Goal: Task Accomplishment & Management: Manage account settings

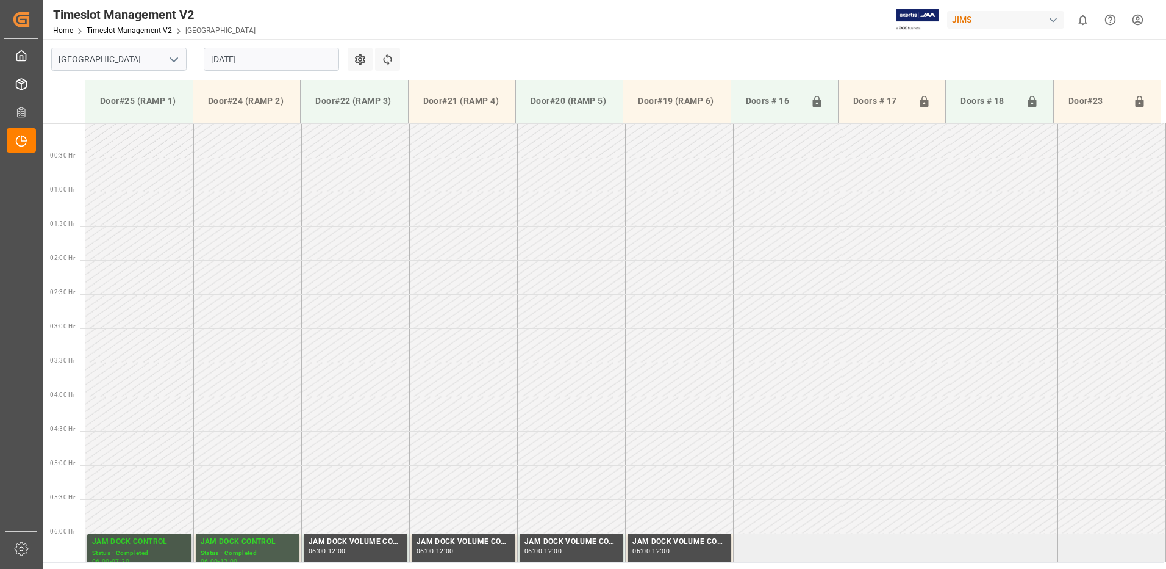
scroll to position [471, 0]
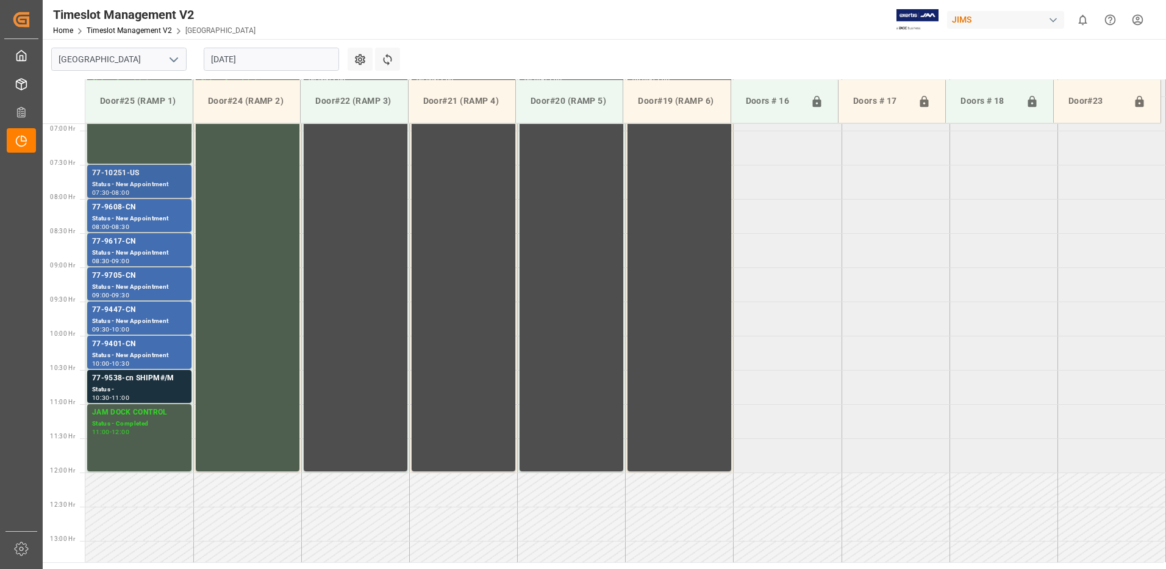
click at [143, 176] on div "77-10251-US" at bounding box center [139, 173] width 95 height 12
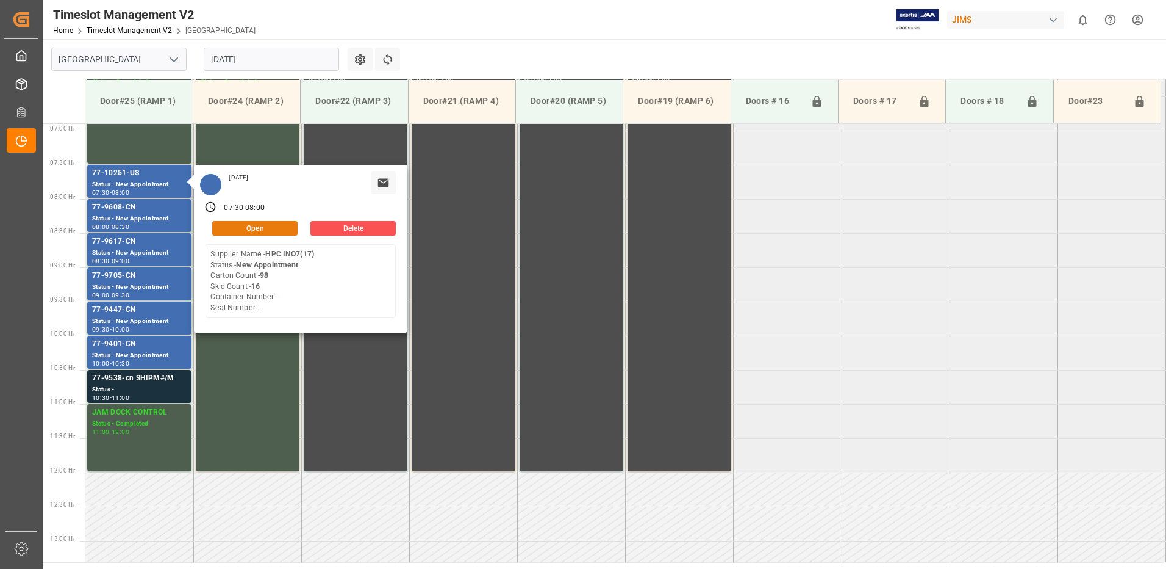
click at [270, 227] on button "Open" at bounding box center [254, 228] width 85 height 15
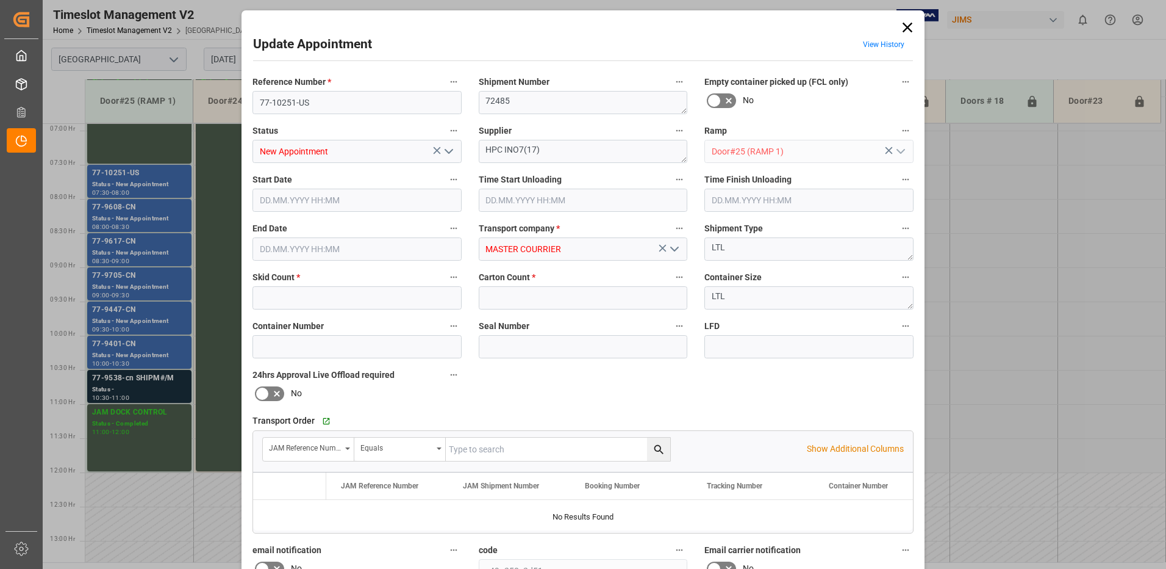
type input "16"
type input "98"
type input "[DATE] 07:30"
type input "[DATE] 08:00"
type input "[DATE] 14:32"
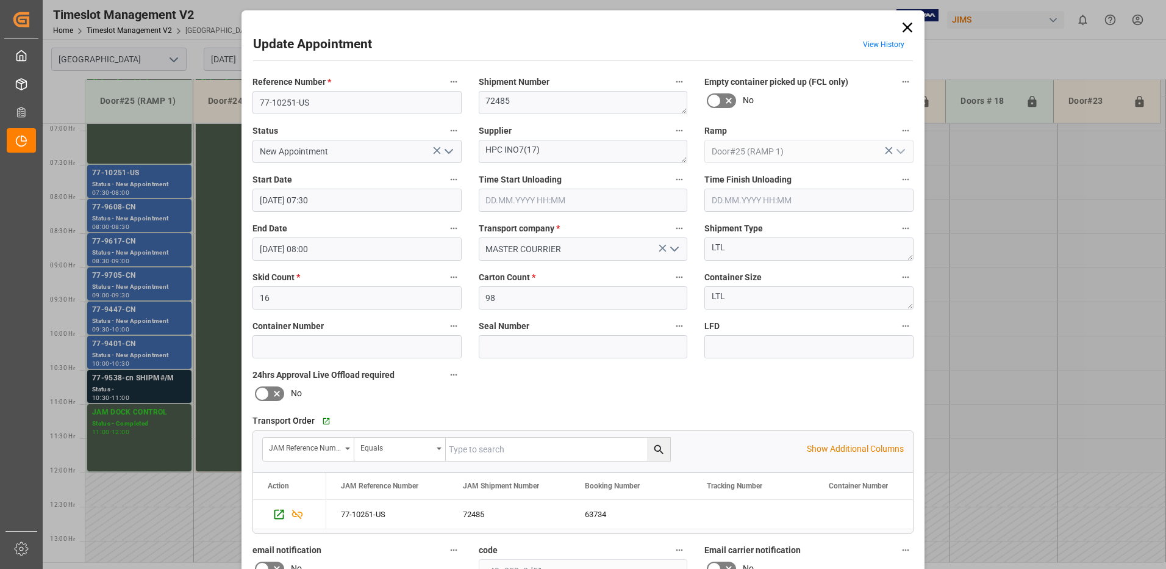
click at [445, 151] on polyline "open menu" at bounding box center [448, 151] width 7 height 4
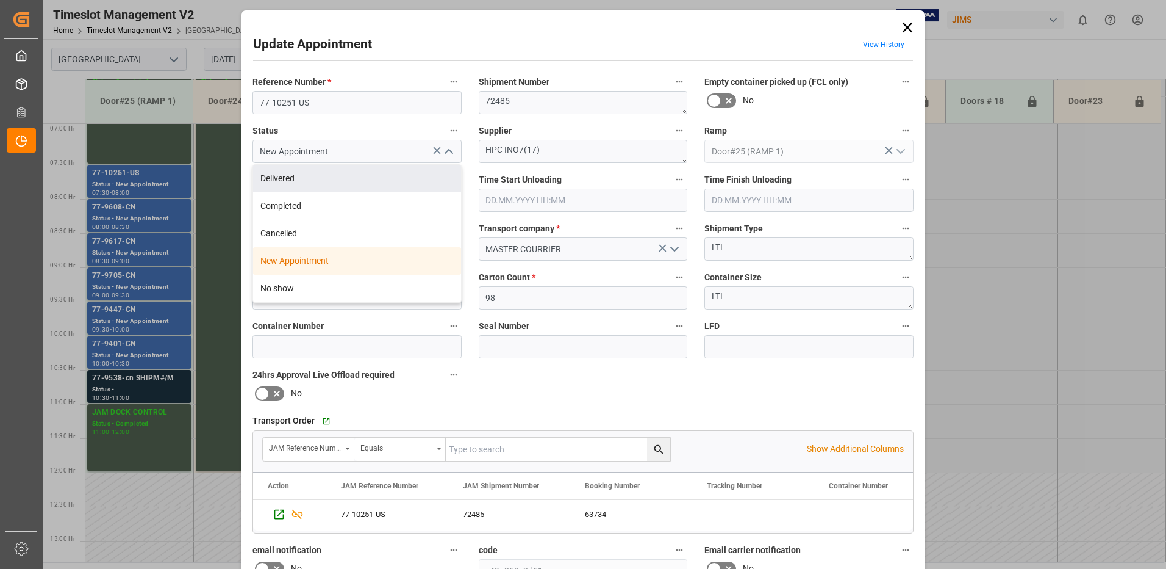
click at [373, 176] on div "Delivered" at bounding box center [357, 178] width 208 height 27
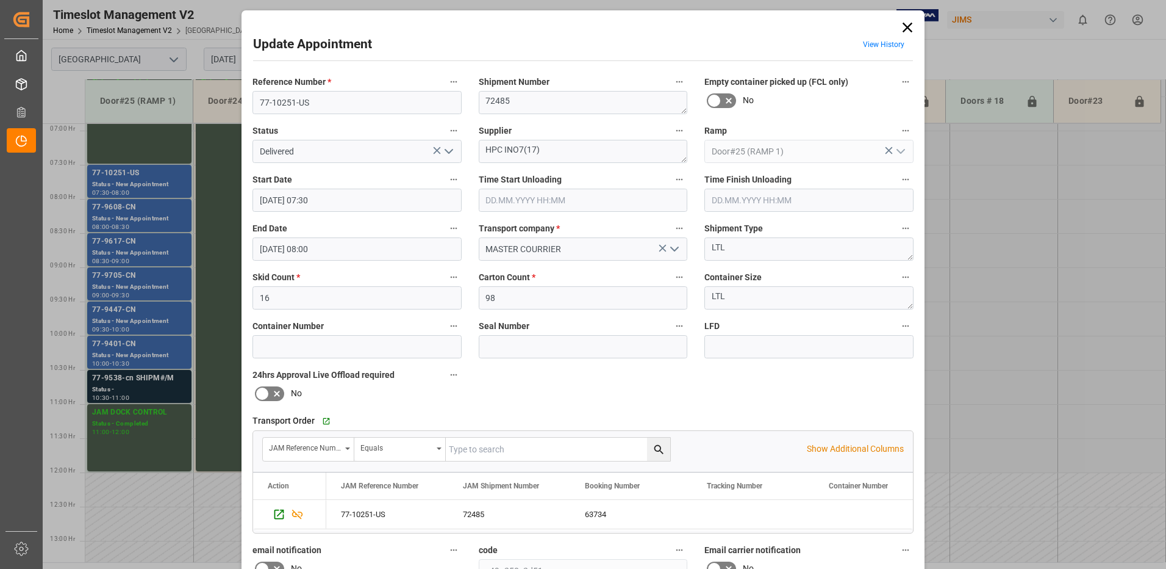
type input "Delivered"
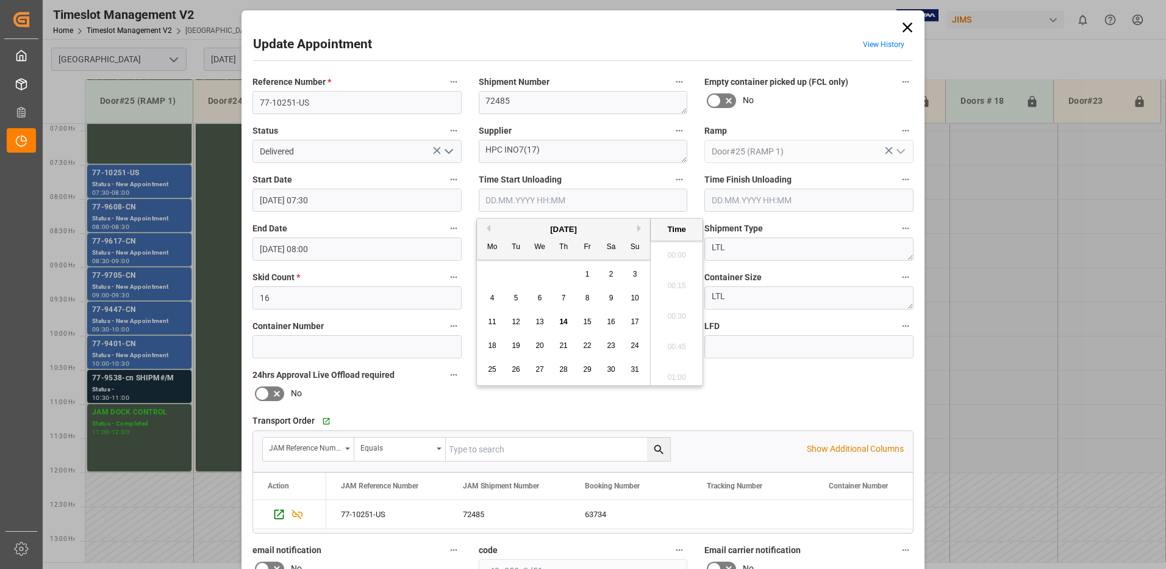
click at [511, 199] on input "text" at bounding box center [583, 200] width 209 height 23
click at [564, 323] on span "14" at bounding box center [563, 321] width 8 height 9
click at [670, 251] on li "08:15" at bounding box center [677, 251] width 52 height 31
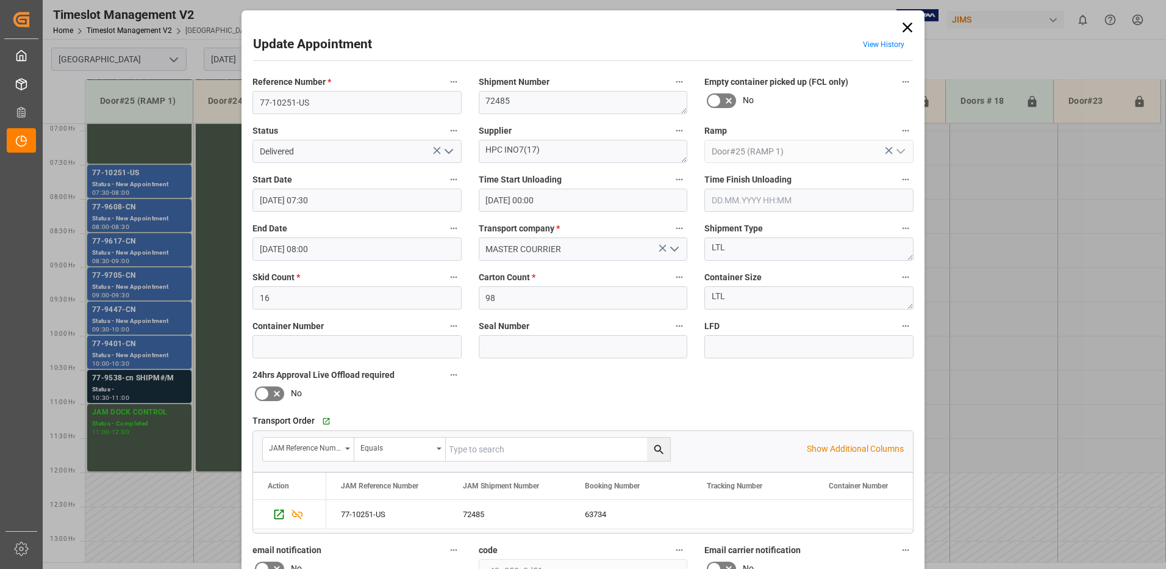
type input "[DATE] 08:15"
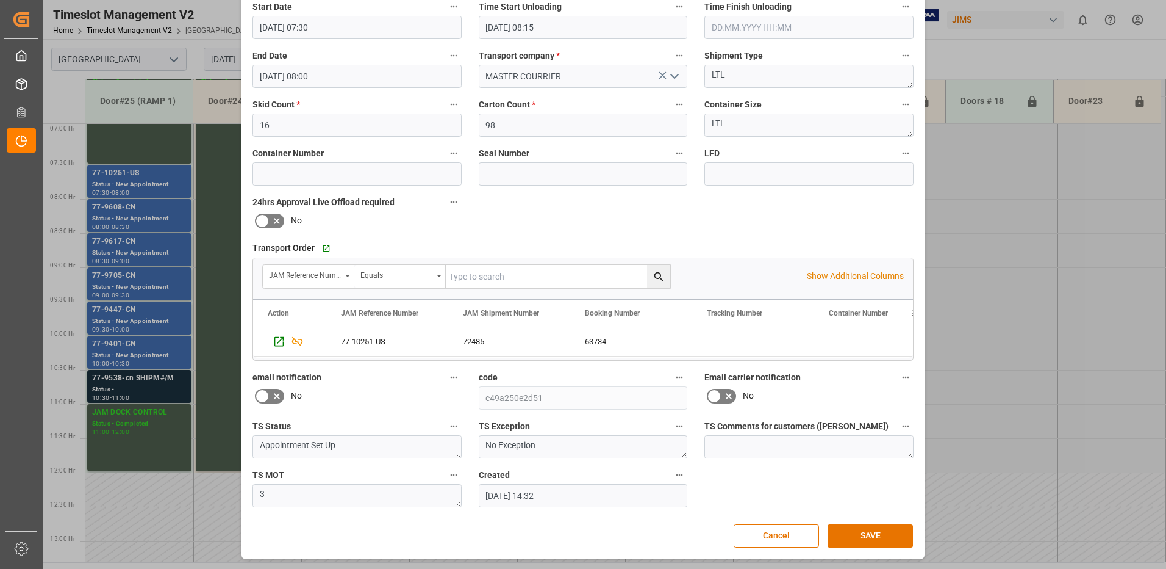
scroll to position [173, 0]
click at [885, 535] on button "SAVE" at bounding box center [870, 534] width 85 height 23
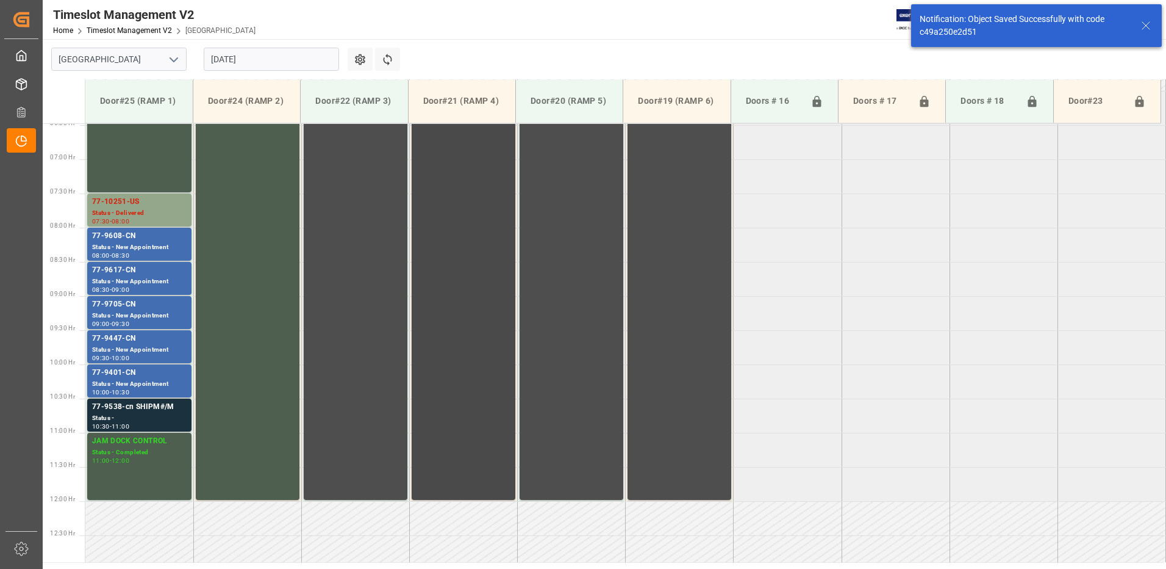
scroll to position [464, 0]
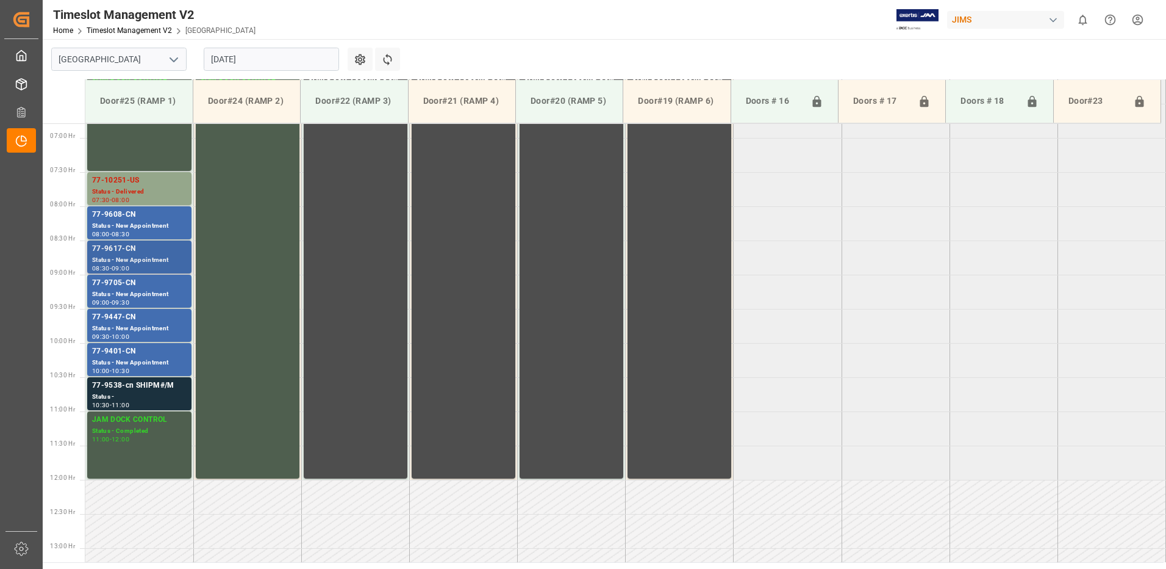
click at [123, 255] on div "Status - New Appointment" at bounding box center [139, 260] width 95 height 10
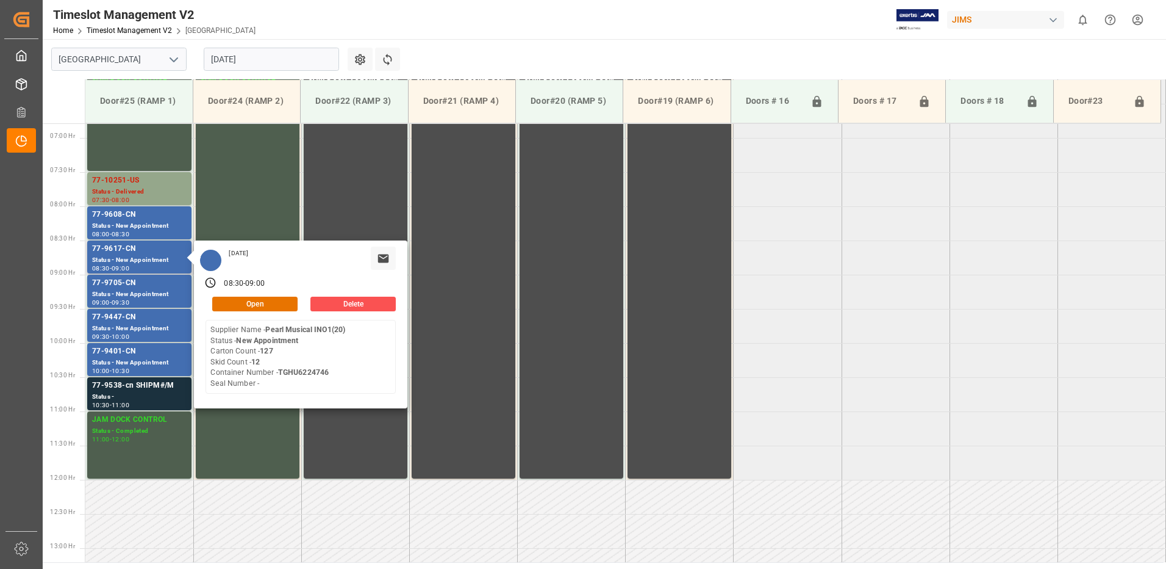
click at [266, 312] on div "[DATE] 08:30 - 09:00 Open Delete Supplier Name - Pearl Musical INO1(20) Status …" at bounding box center [301, 324] width 214 height 168
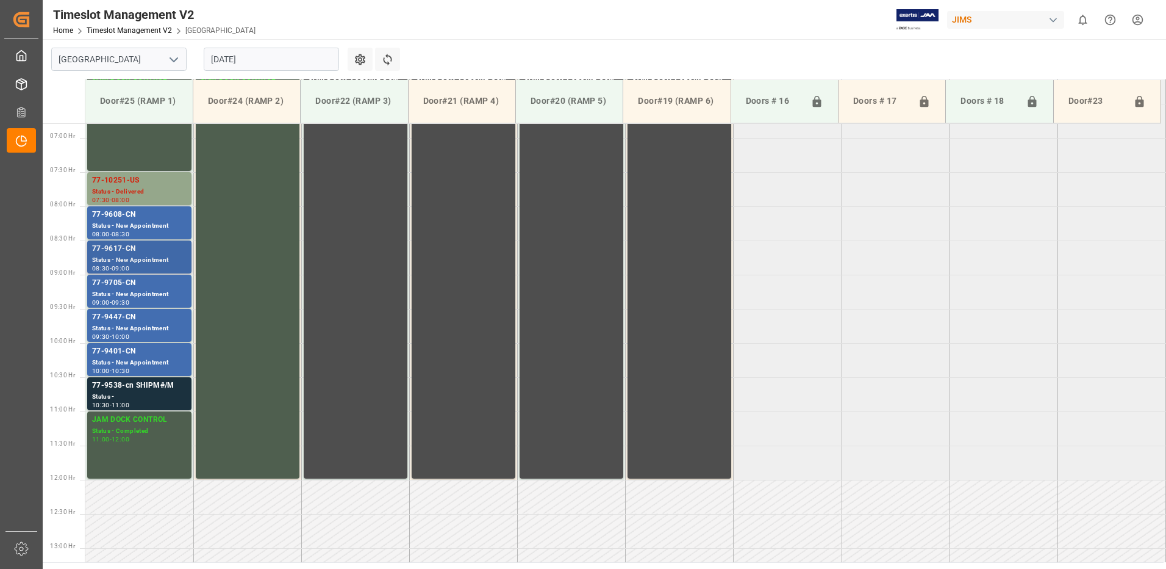
click at [135, 250] on div "77-9617-CN" at bounding box center [139, 249] width 95 height 12
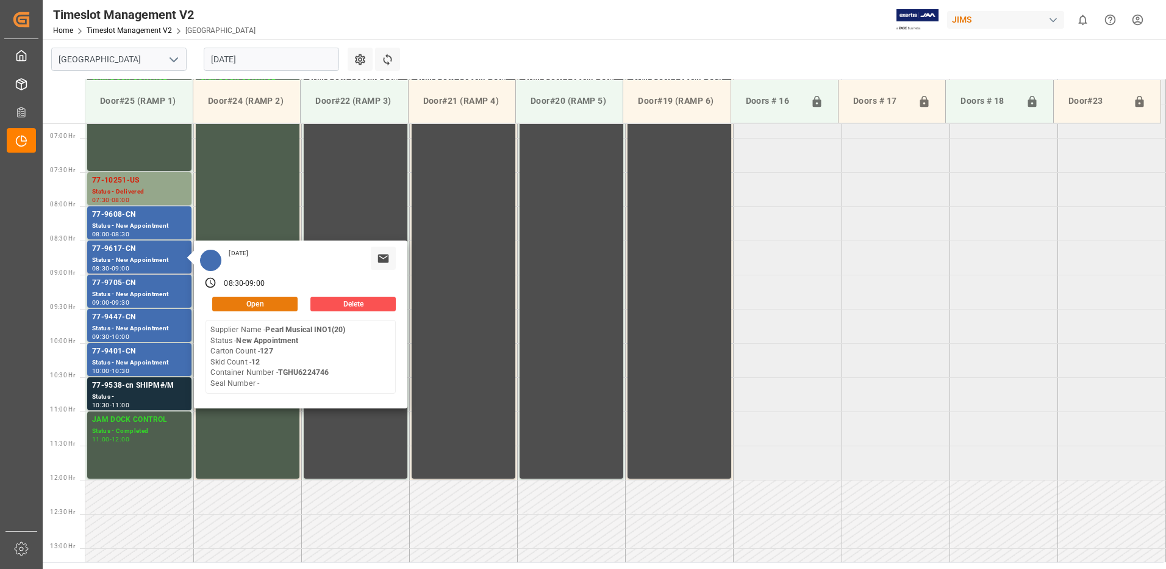
click at [268, 303] on button "Open" at bounding box center [254, 303] width 85 height 15
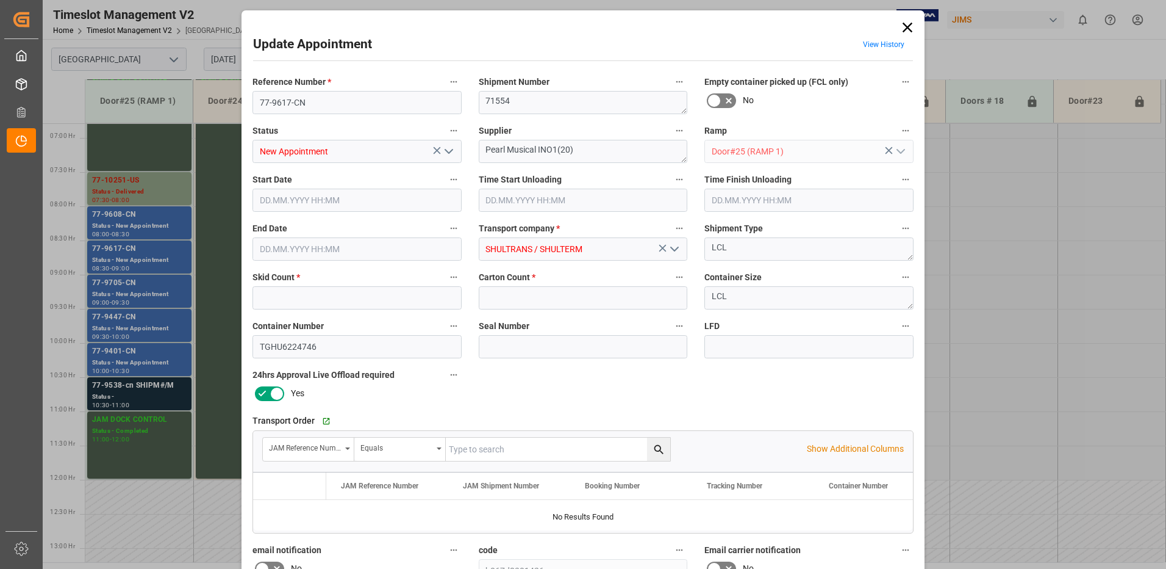
type input "12"
type input "127"
type input "[DATE] 08:30"
type input "[DATE] 09:00"
type input "[DATE] 11:52"
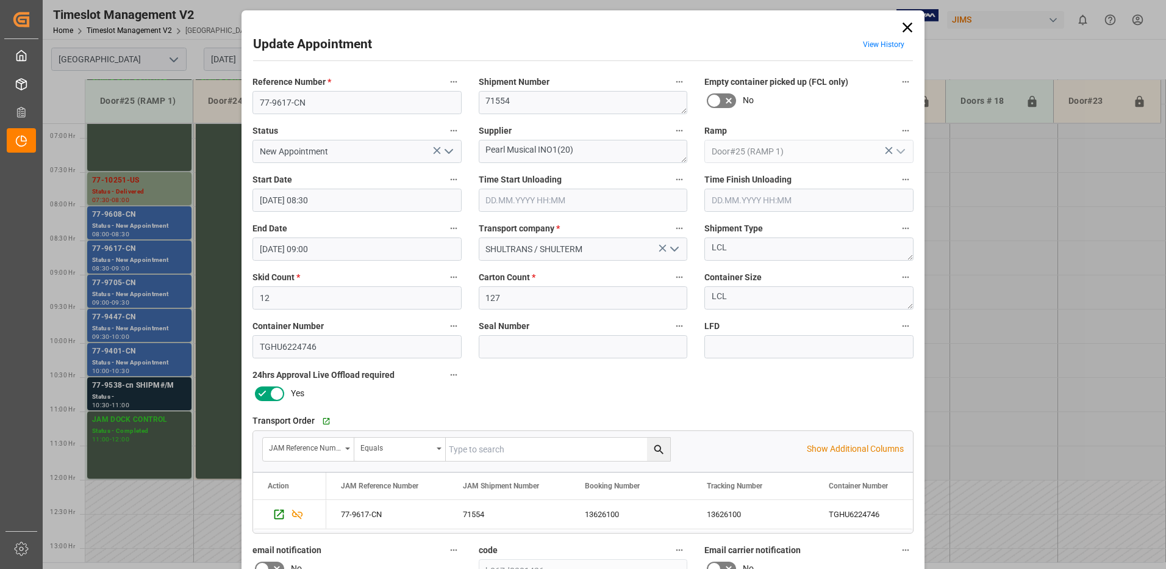
click at [445, 153] on icon "open menu" at bounding box center [449, 151] width 15 height 15
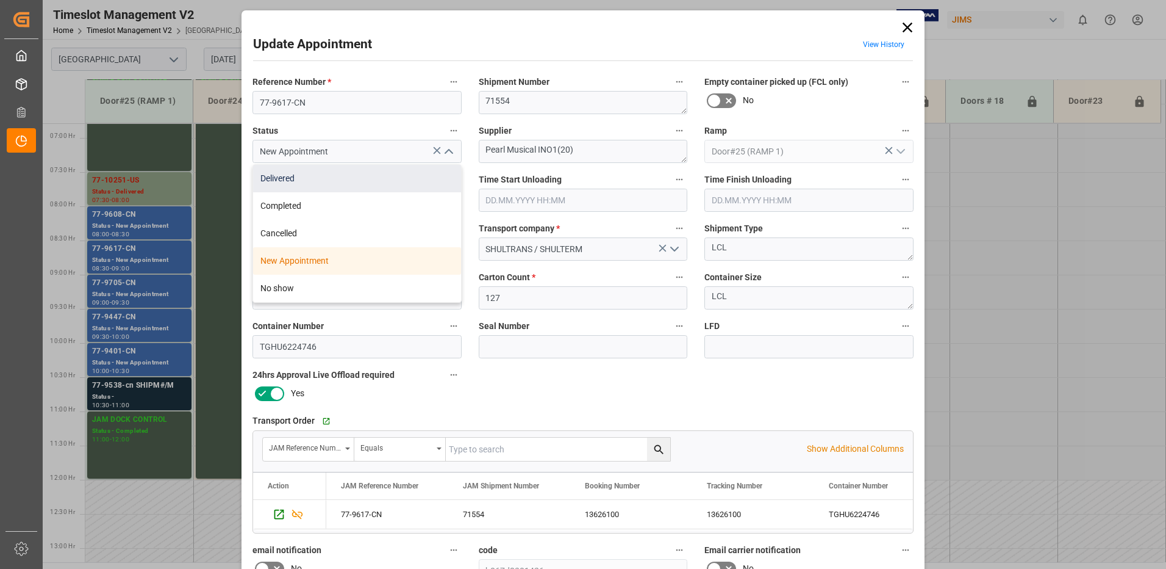
click at [366, 179] on div "Delivered" at bounding box center [357, 178] width 208 height 27
type input "Delivered"
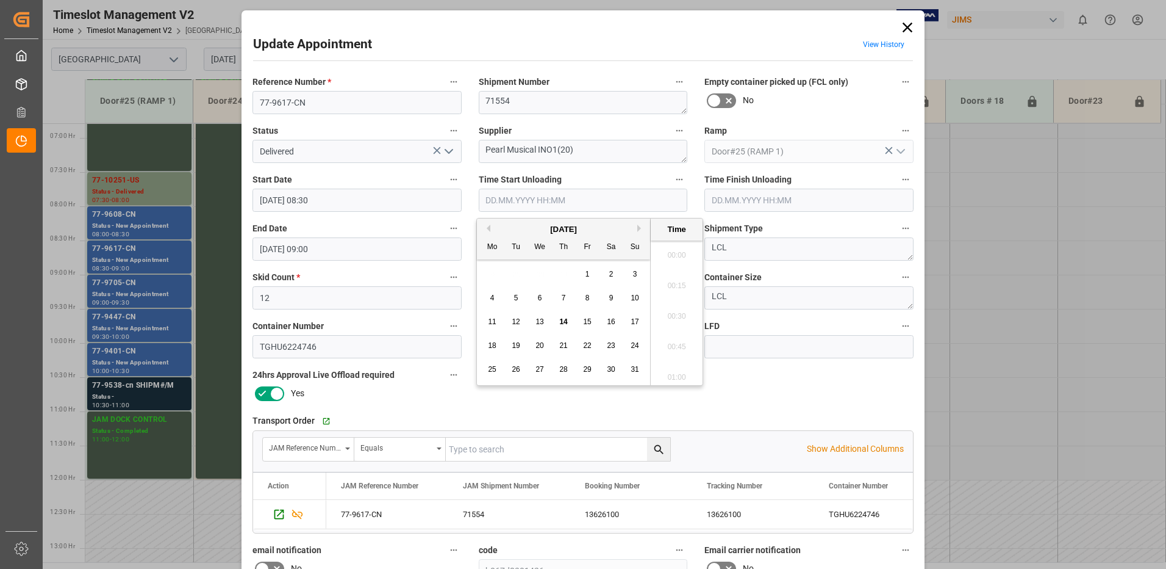
click at [509, 197] on input "text" at bounding box center [583, 200] width 209 height 23
click at [563, 319] on span "14" at bounding box center [563, 321] width 8 height 9
click at [676, 311] on li "08:45" at bounding box center [677, 312] width 52 height 31
type input "[DATE] 08:45"
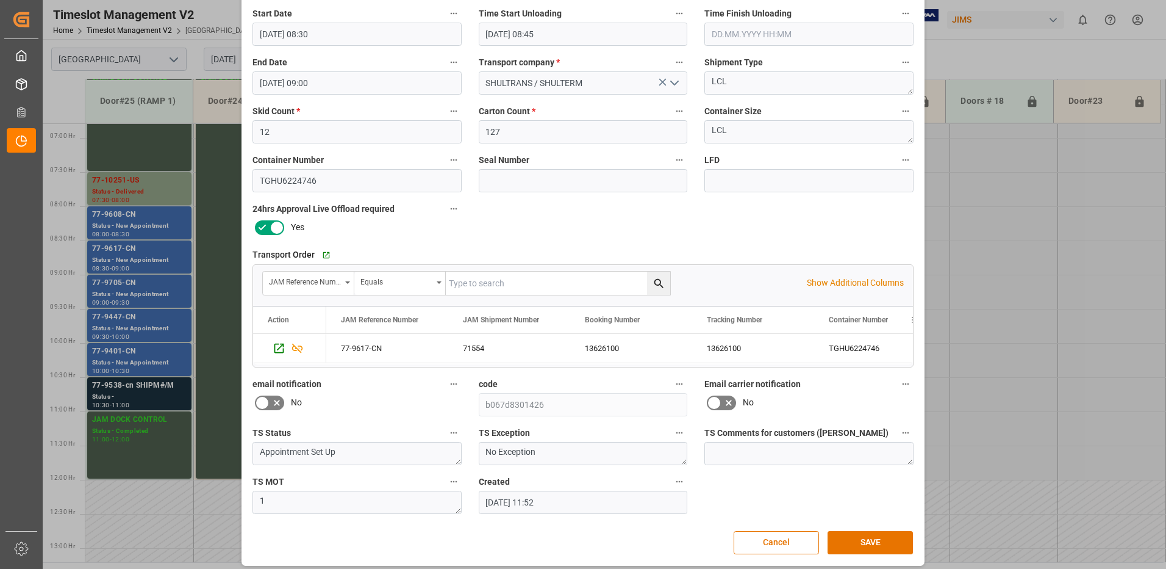
scroll to position [173, 0]
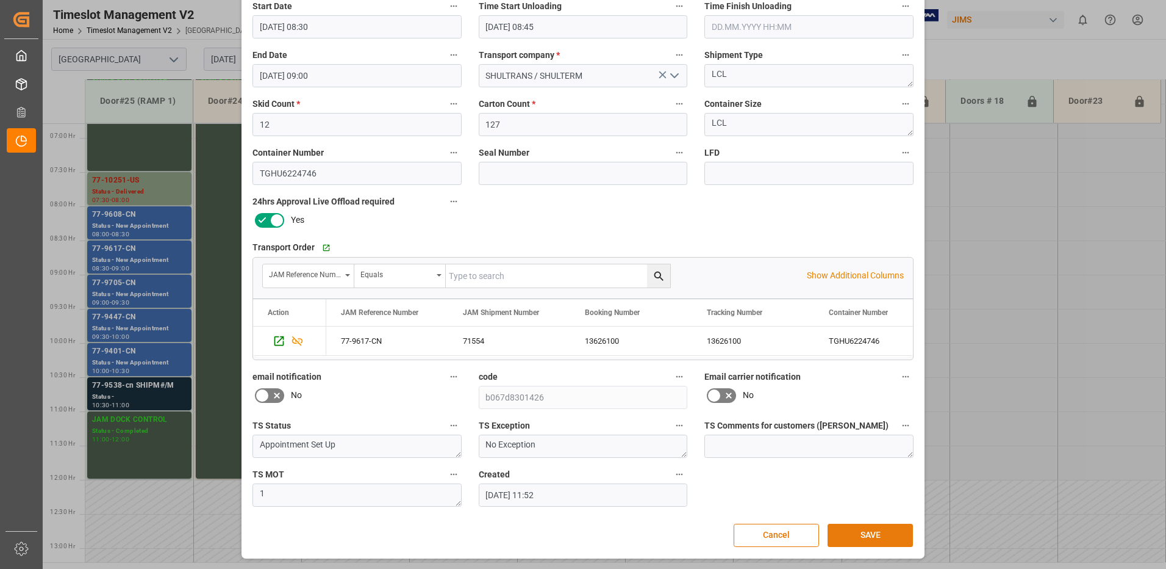
click at [875, 537] on button "SAVE" at bounding box center [870, 534] width 85 height 23
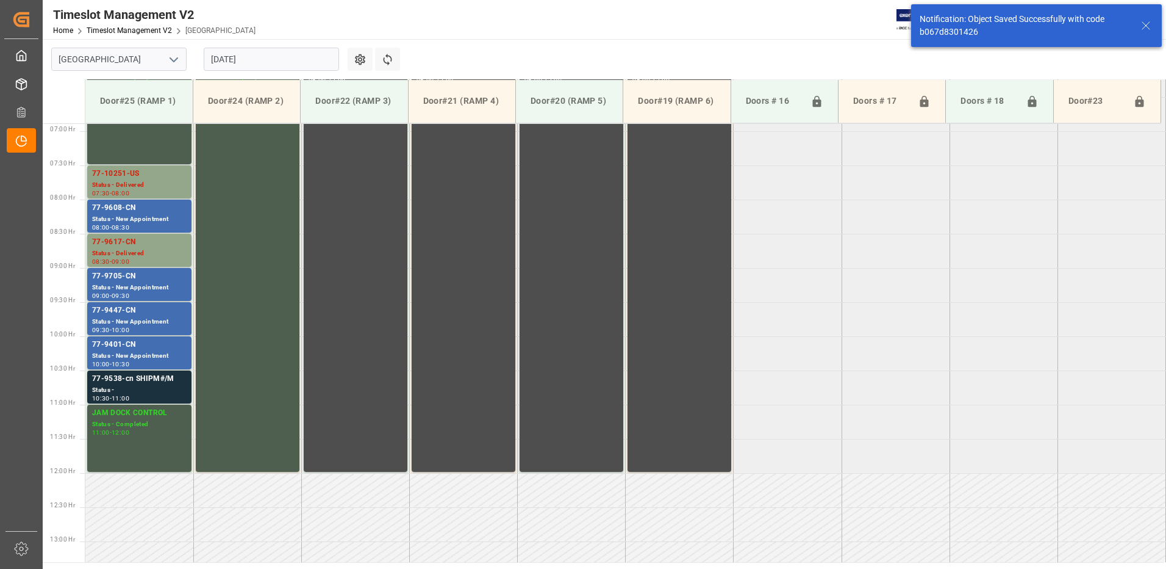
scroll to position [471, 0]
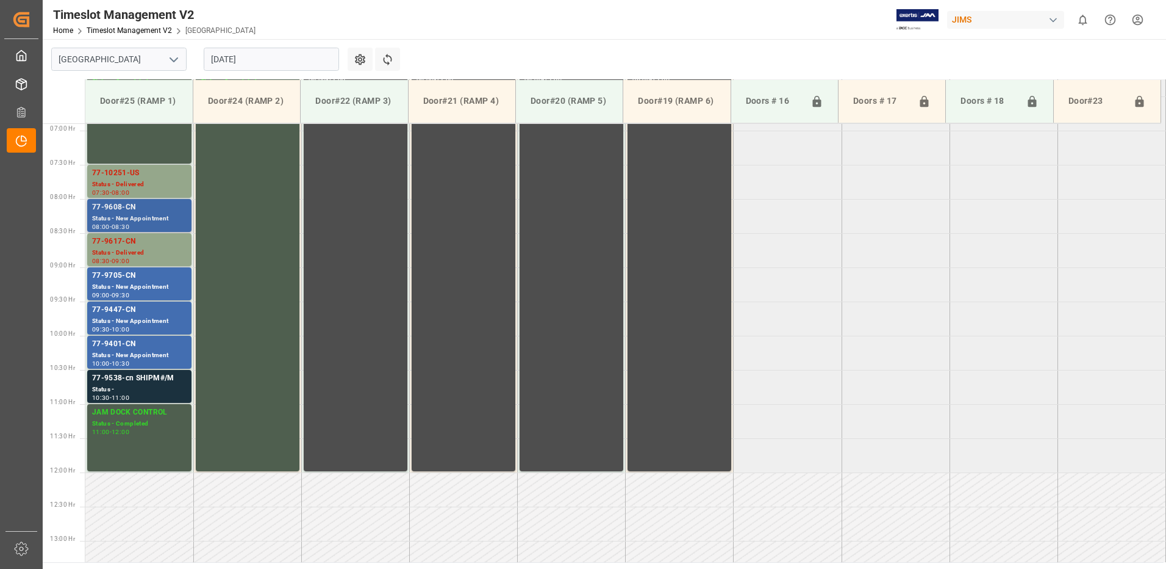
click at [127, 208] on div "77-9608-CN" at bounding box center [139, 207] width 95 height 12
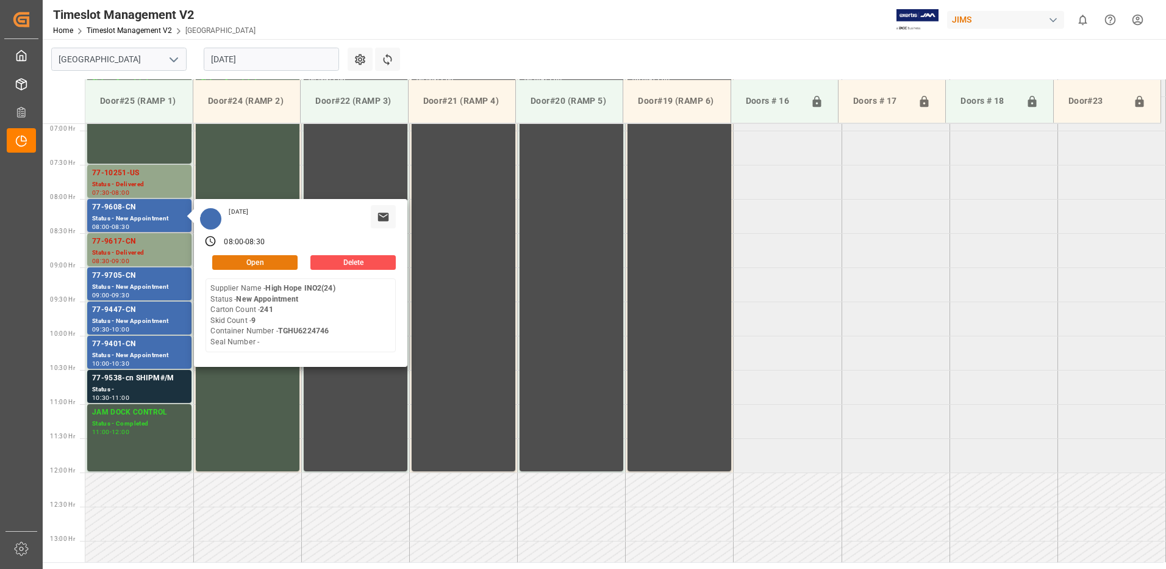
click at [269, 262] on button "Open" at bounding box center [254, 262] width 85 height 15
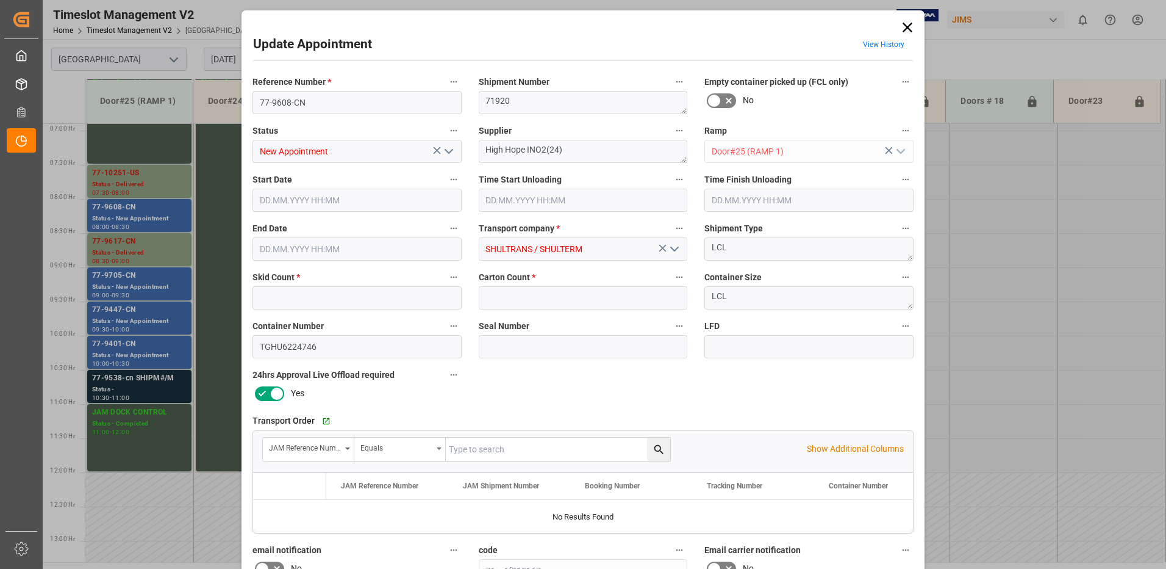
type input "9"
type input "241"
type input "[DATE] 08:00"
type input "[DATE] 08:30"
type input "[DATE] 11:51"
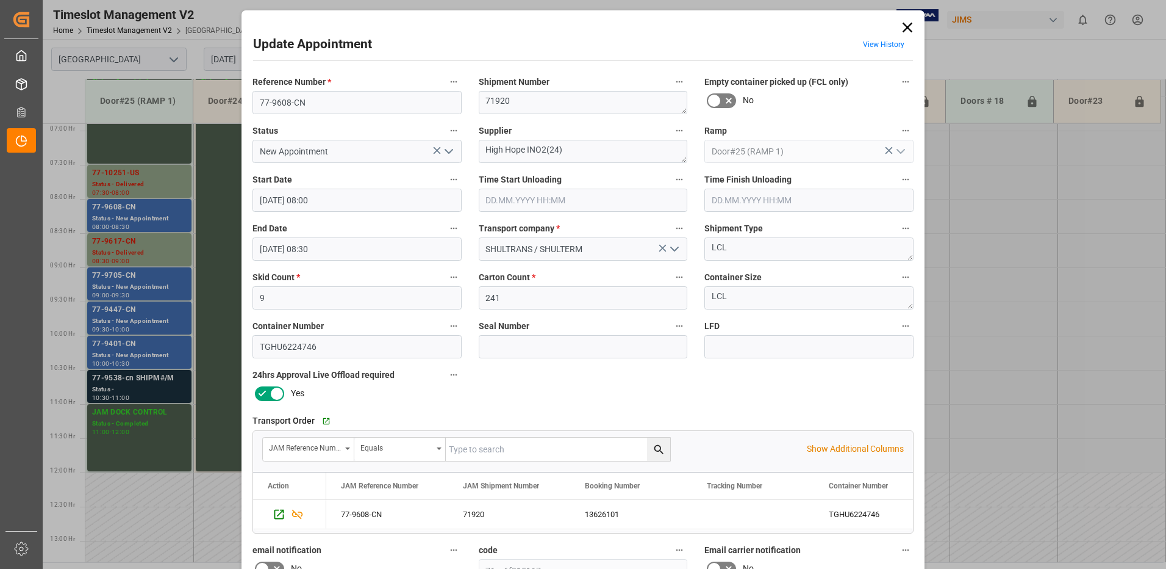
click at [445, 149] on icon "open menu" at bounding box center [449, 151] width 15 height 15
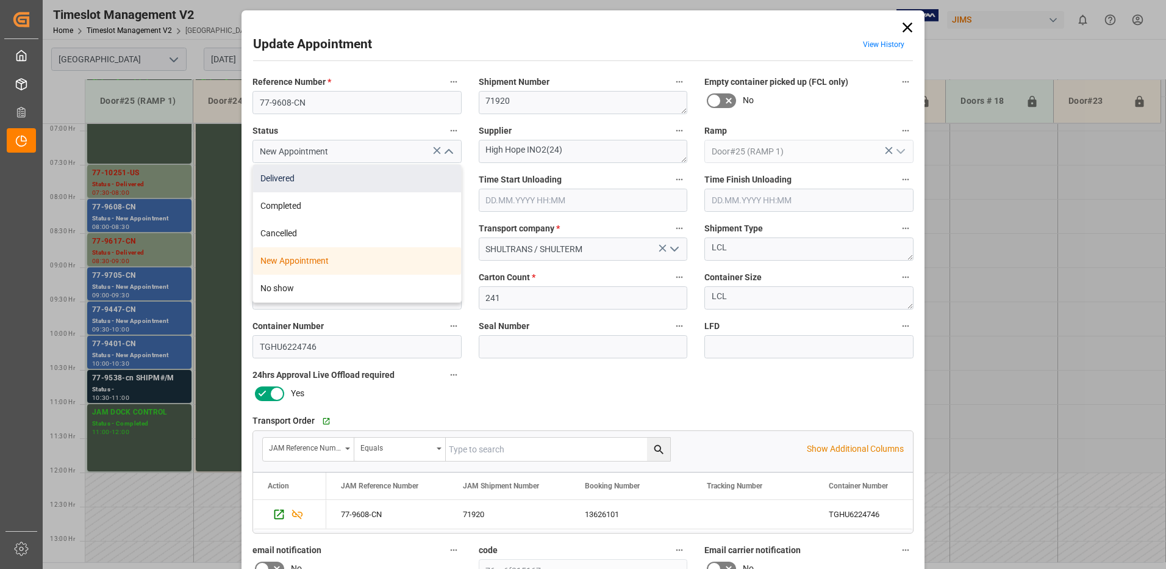
click at [339, 177] on div "Delivered" at bounding box center [357, 178] width 208 height 27
type input "Delivered"
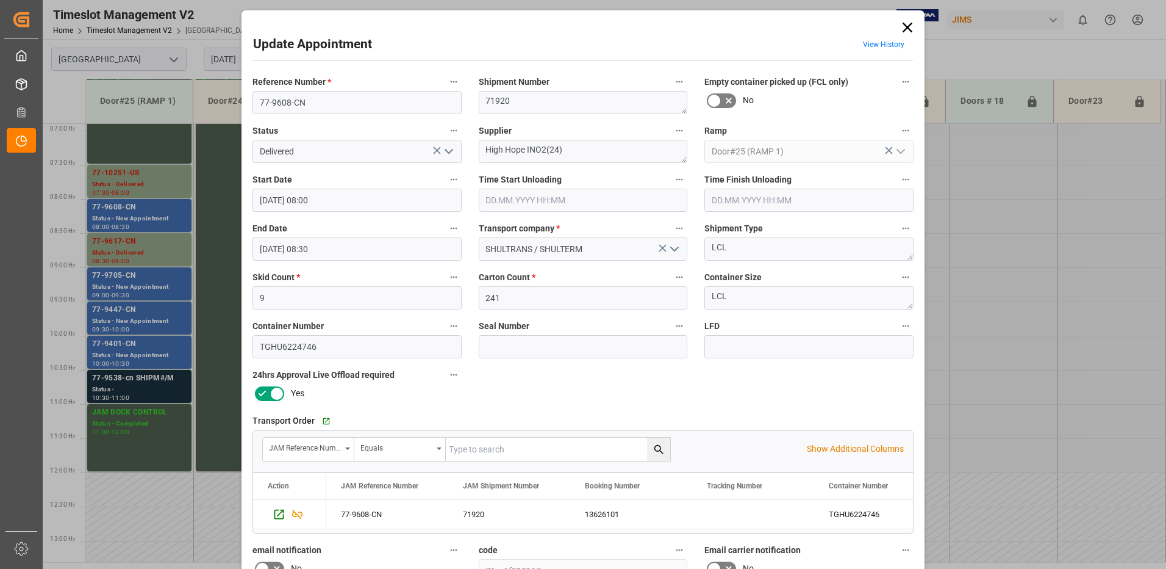
click at [529, 198] on input "text" at bounding box center [583, 200] width 209 height 23
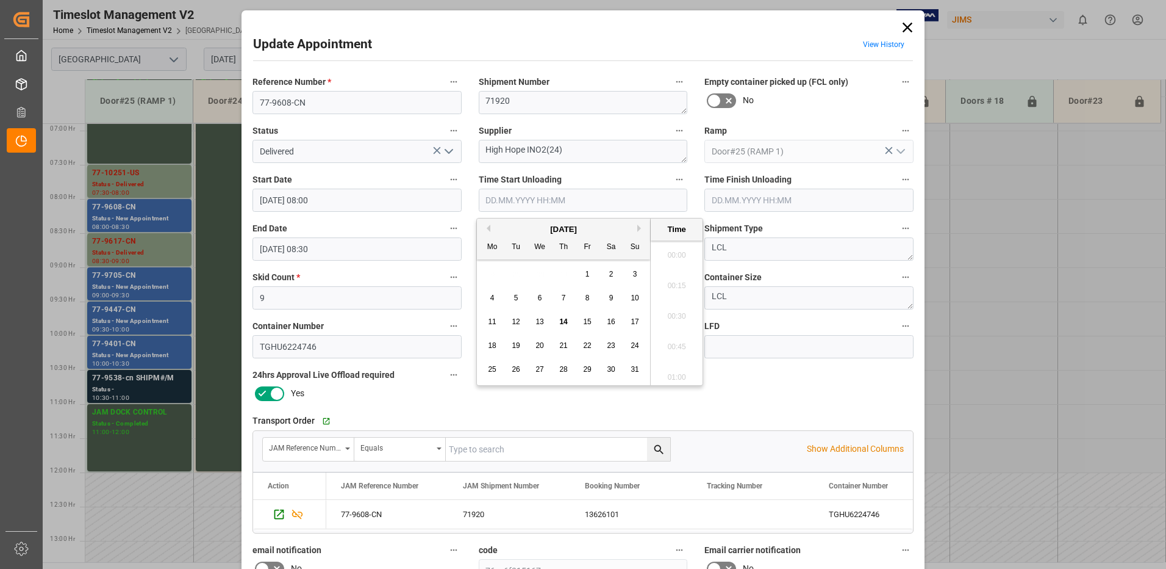
scroll to position [1011, 0]
click at [562, 318] on span "14" at bounding box center [563, 321] width 8 height 9
click at [677, 314] on li "08:45" at bounding box center [677, 312] width 52 height 31
type input "[DATE] 08:45"
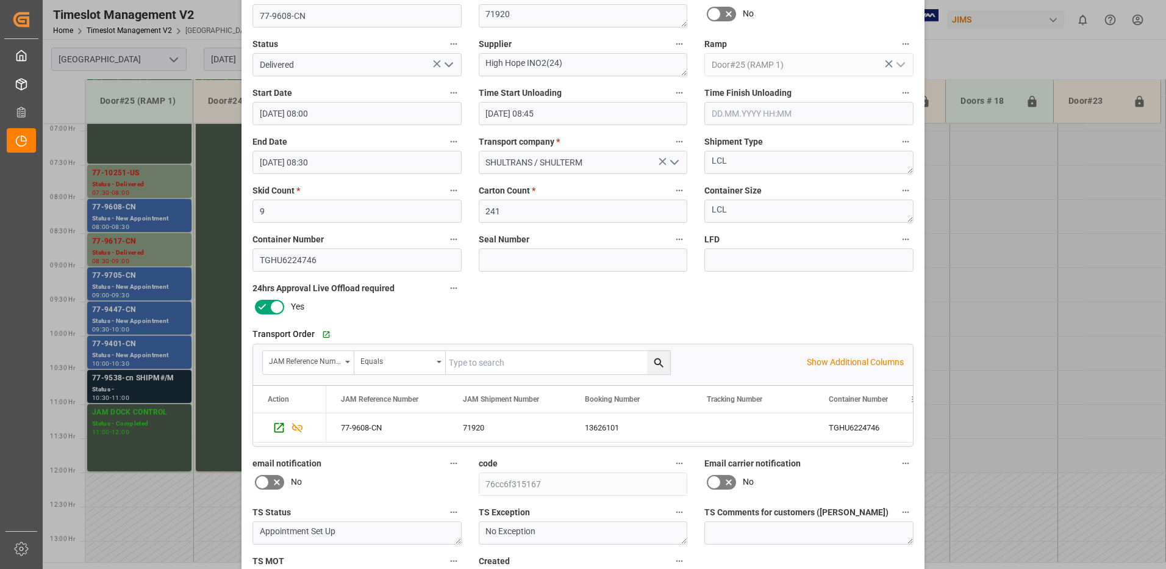
scroll to position [173, 0]
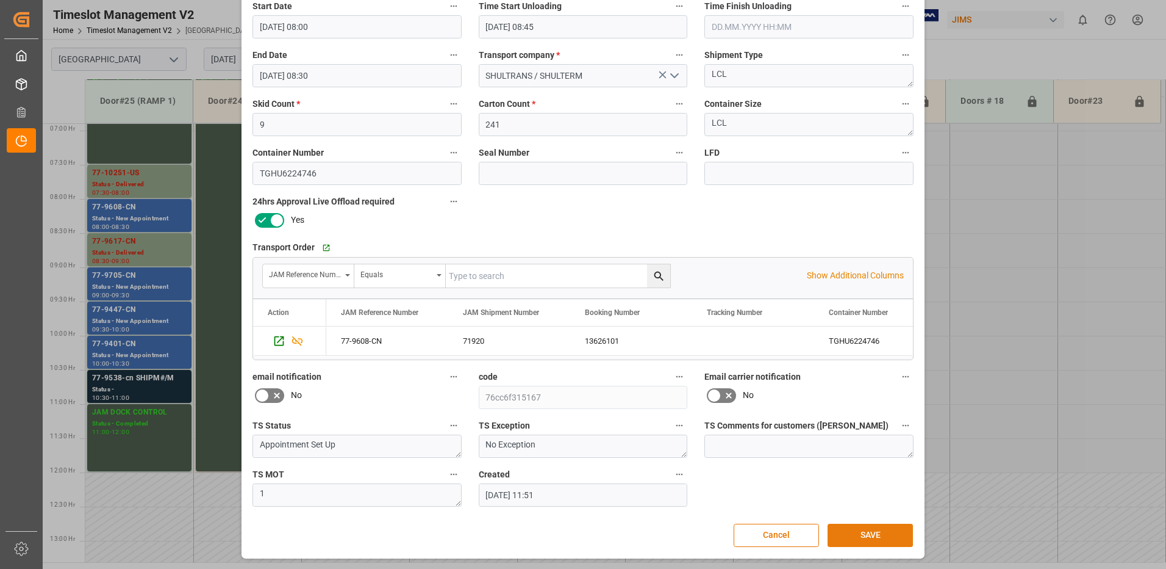
click at [888, 532] on button "SAVE" at bounding box center [870, 534] width 85 height 23
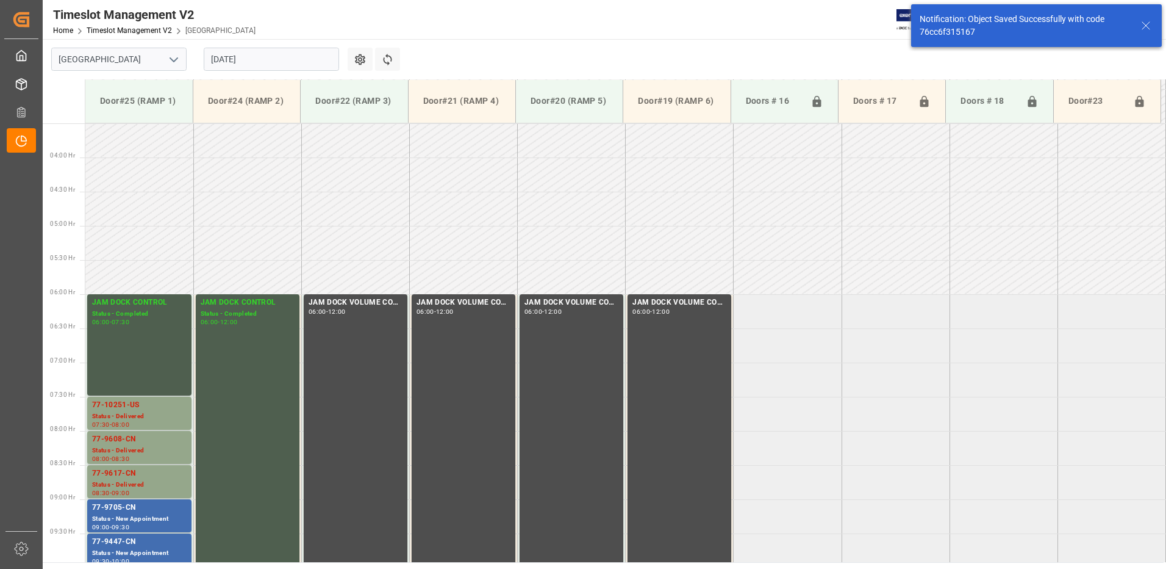
scroll to position [471, 0]
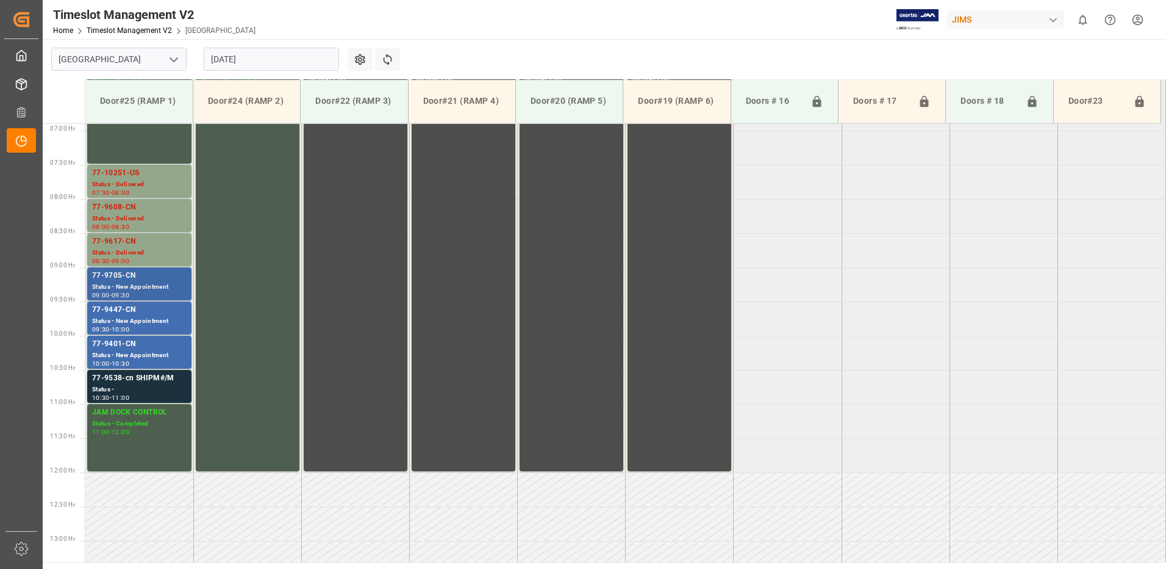
click at [112, 282] on div "Status - New Appointment" at bounding box center [139, 287] width 95 height 10
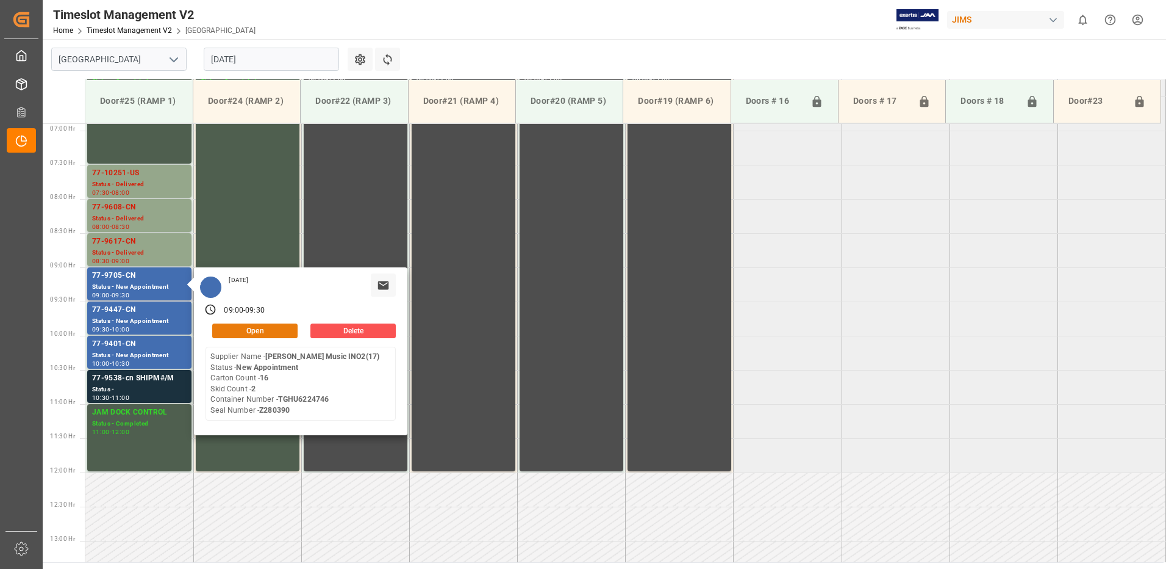
click at [262, 329] on button "Open" at bounding box center [254, 330] width 85 height 15
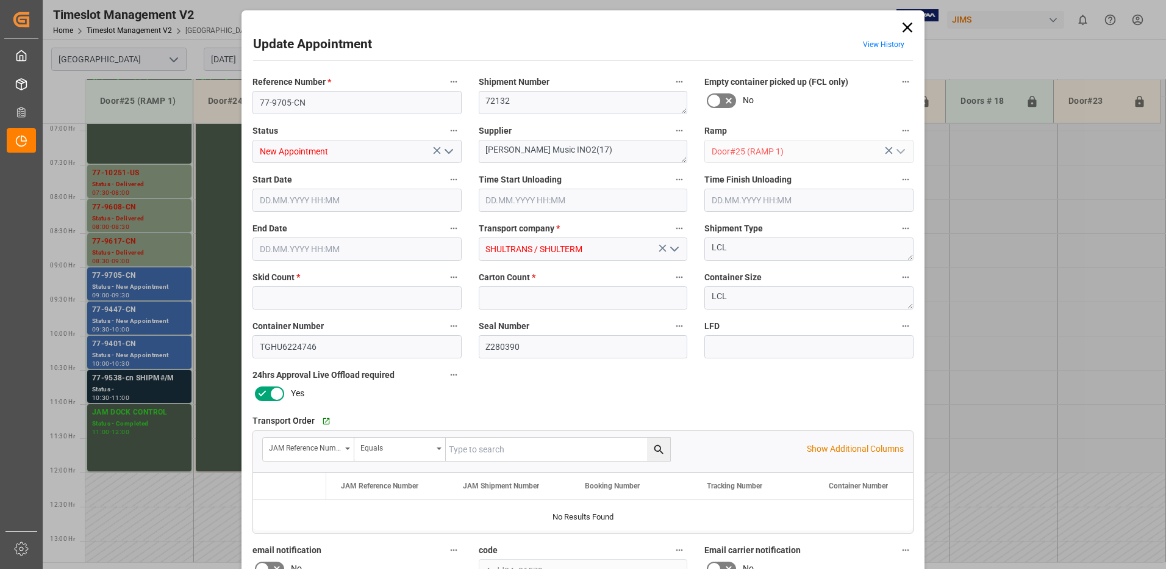
type input "2"
type input "16"
type input "[DATE] 09:00"
type input "[DATE] 09:30"
type input "[DATE] 11:54"
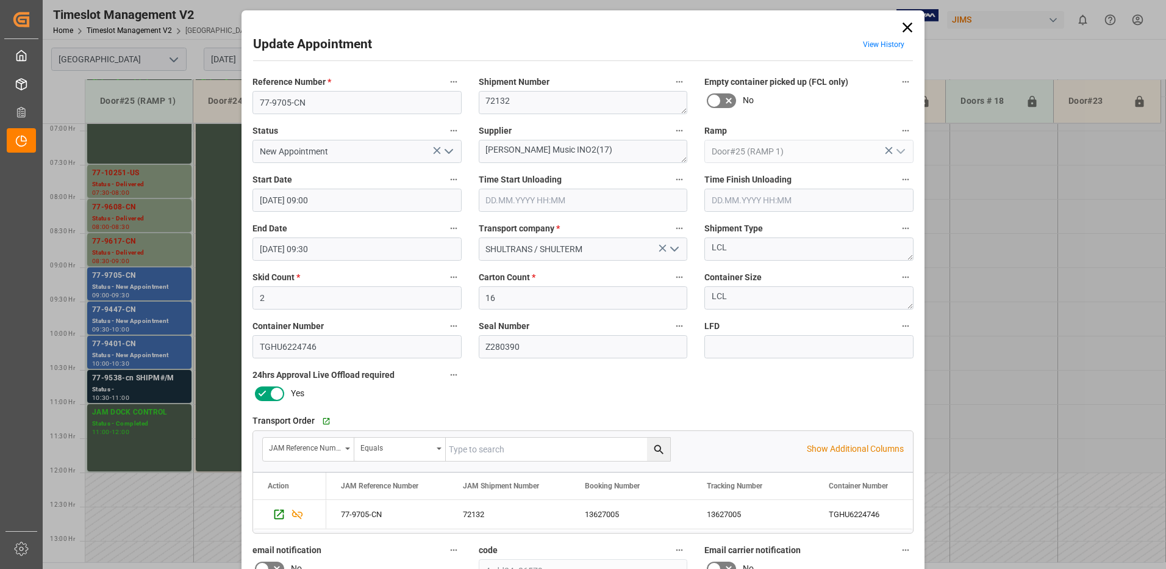
click at [447, 151] on icon "open menu" at bounding box center [449, 151] width 15 height 15
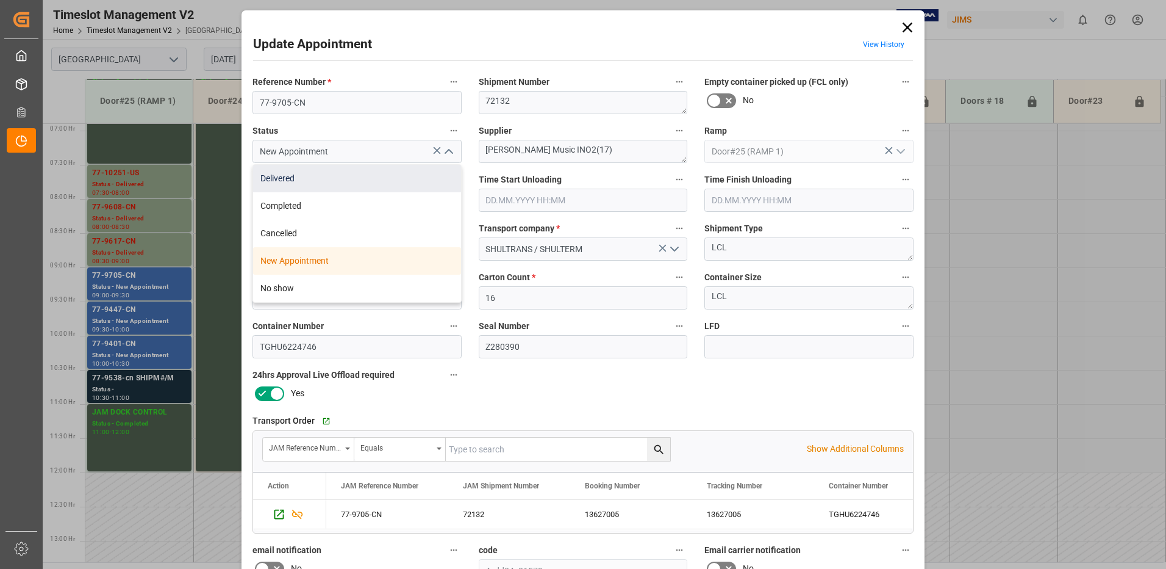
click at [323, 179] on div "Delivered" at bounding box center [357, 178] width 208 height 27
type input "Delivered"
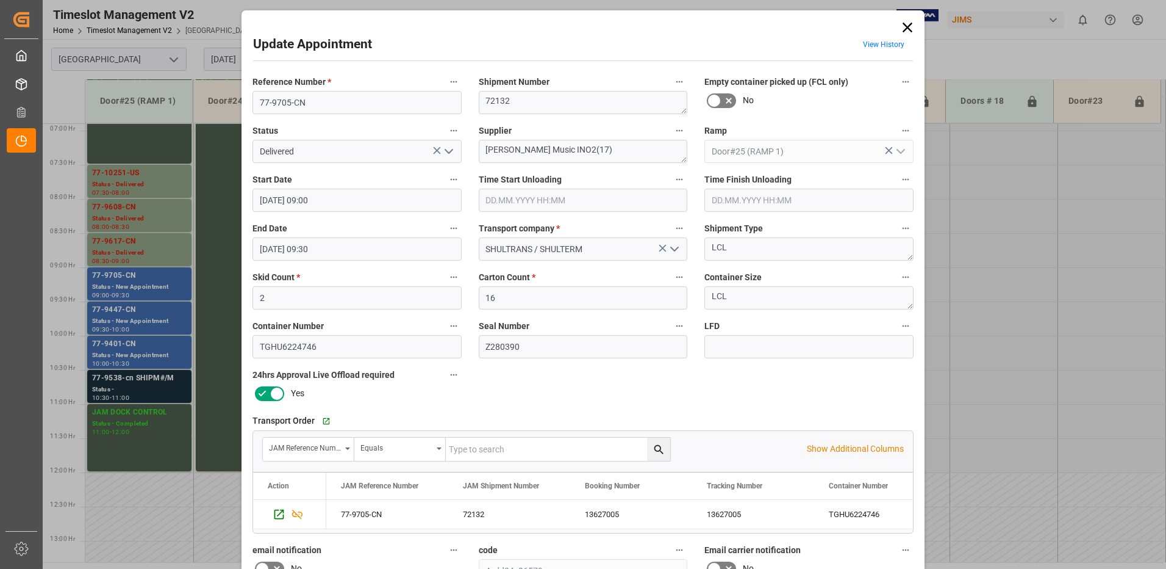
click at [536, 200] on input "text" at bounding box center [583, 200] width 209 height 23
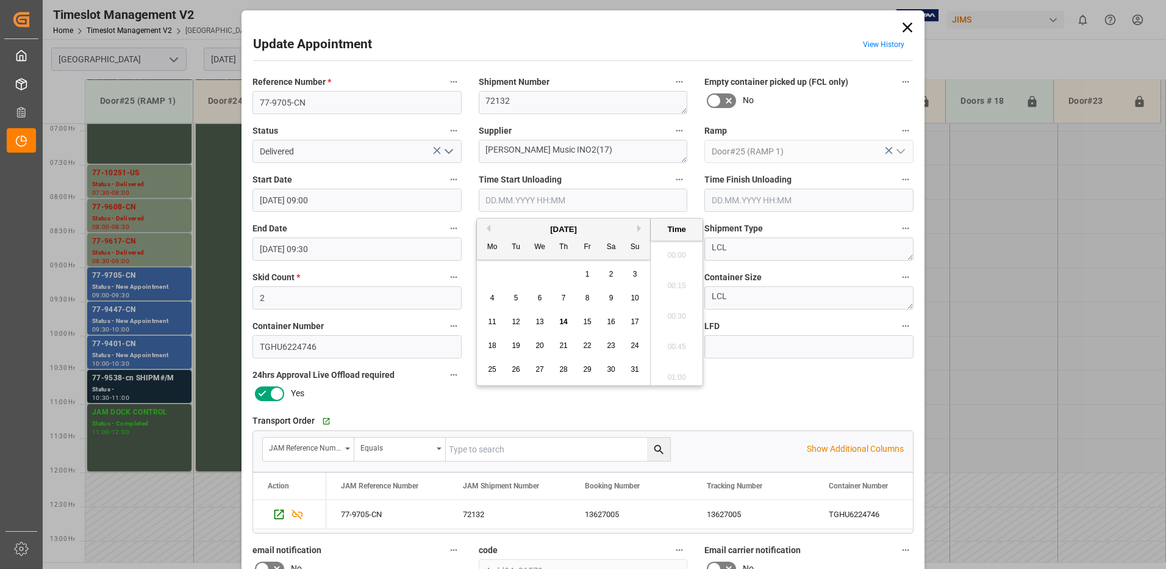
scroll to position [1011, 0]
click at [564, 322] on span "14" at bounding box center [563, 321] width 8 height 9
click at [675, 312] on li "08:45" at bounding box center [677, 312] width 52 height 31
type input "[DATE] 08:45"
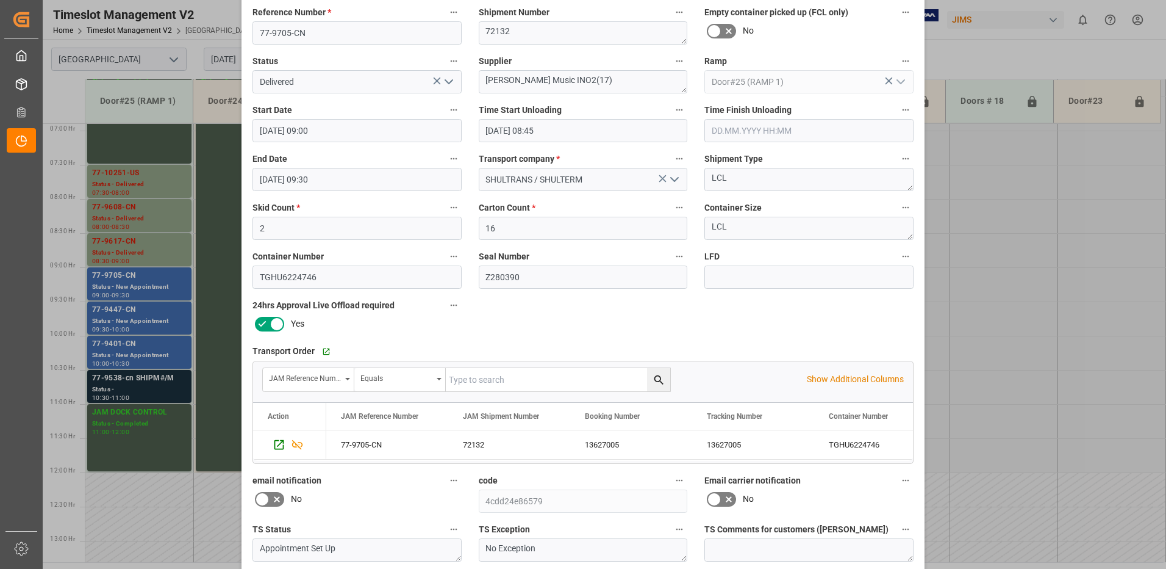
scroll to position [173, 0]
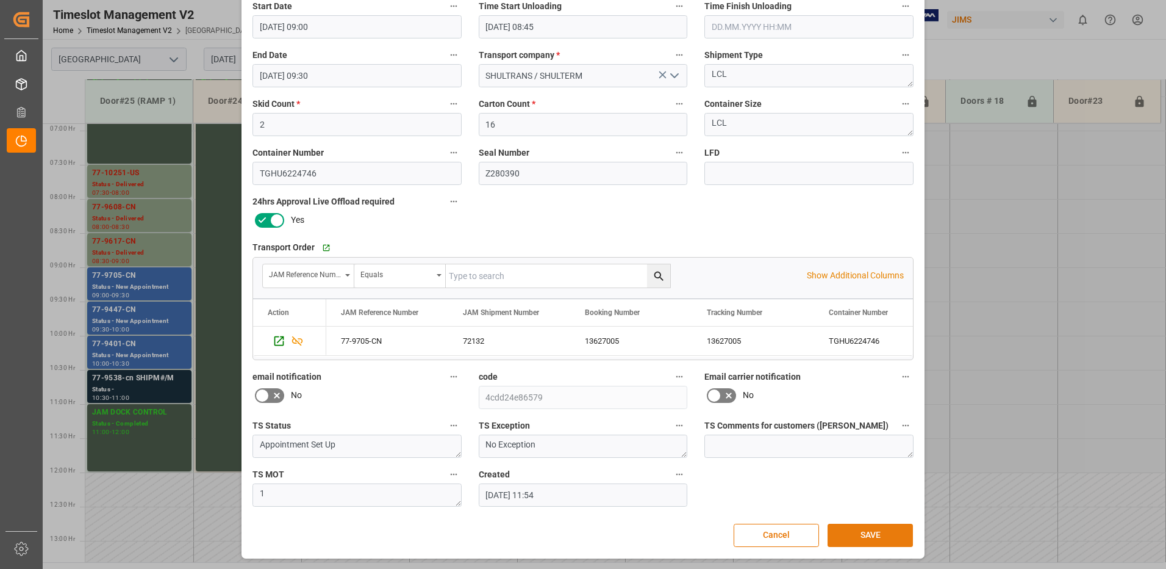
click at [864, 531] on button "SAVE" at bounding box center [870, 534] width 85 height 23
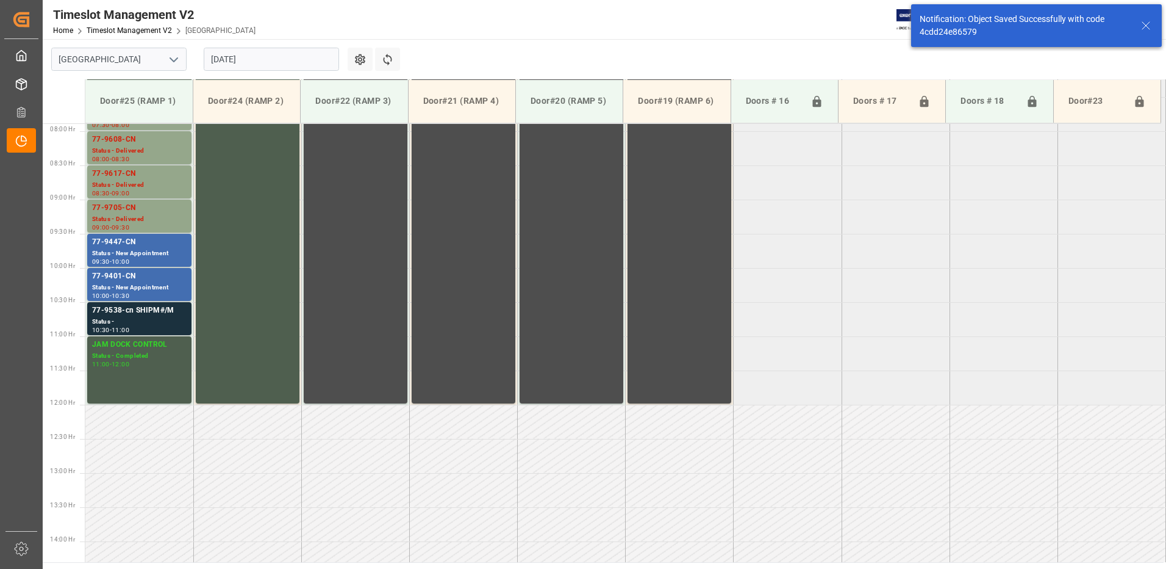
scroll to position [539, 0]
